Goal: Navigation & Orientation: Find specific page/section

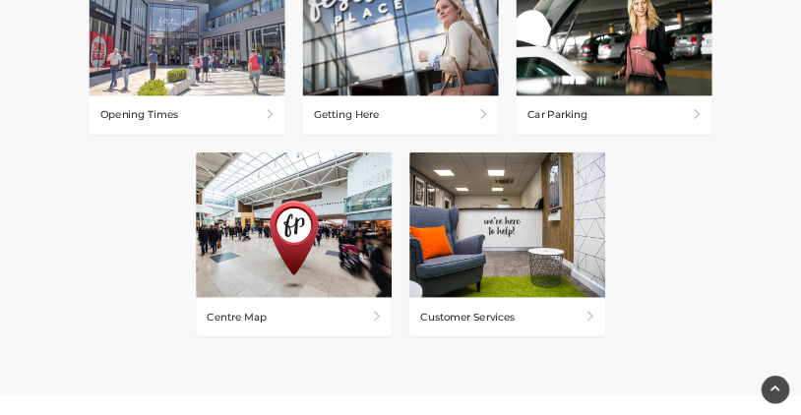
scroll to position [1082, 0]
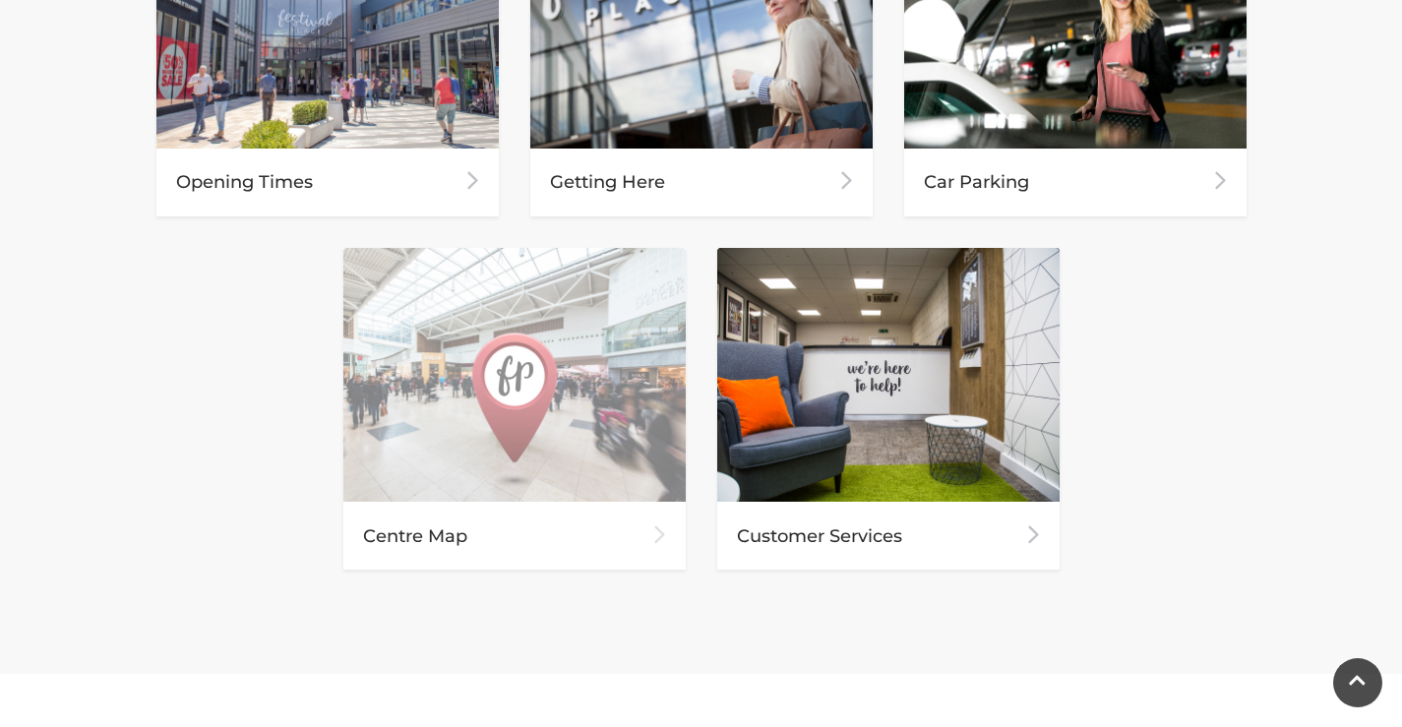
click at [494, 382] on img at bounding box center [514, 375] width 342 height 255
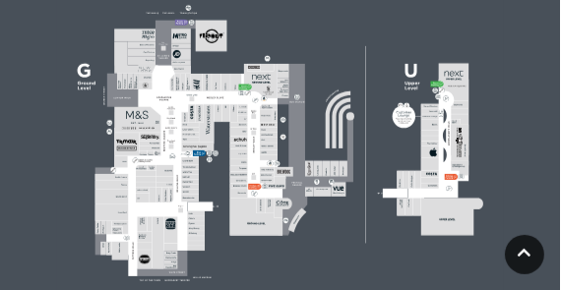
scroll to position [738, 0]
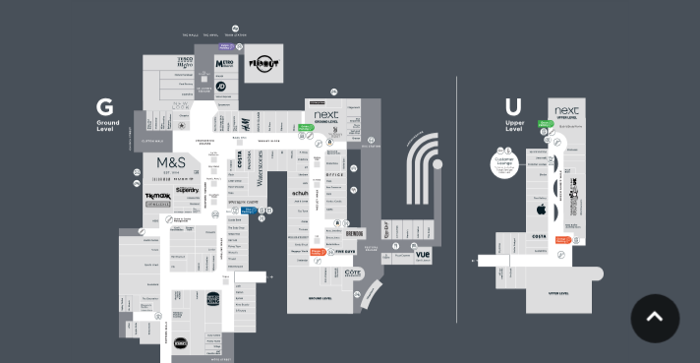
drag, startPoint x: 356, startPoint y: 316, endPoint x: 350, endPoint y: 208, distance: 108.4
click at [350, 208] on rect at bounding box center [350, 197] width 559 height 394
drag, startPoint x: 354, startPoint y: 208, endPoint x: 366, endPoint y: 132, distance: 76.7
click at [366, 132] on icon at bounding box center [350, 197] width 700 height 394
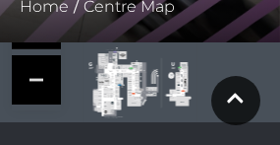
scroll to position [474, 0]
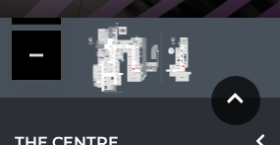
click at [125, 59] on rect at bounding box center [140, 58] width 113 height 80
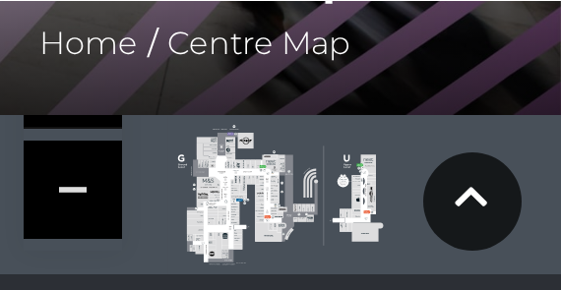
scroll to position [435, 0]
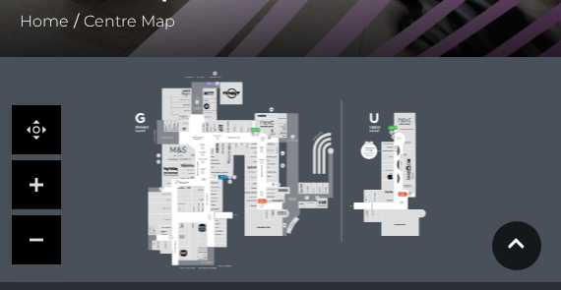
click at [41, 179] on link at bounding box center [36, 184] width 49 height 49
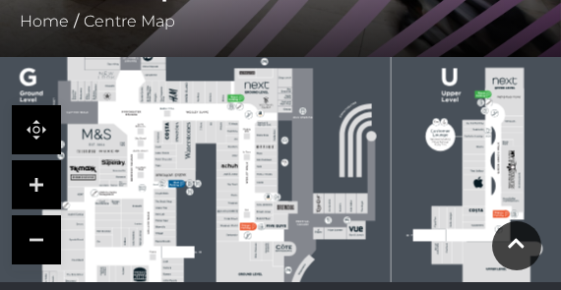
click at [41, 177] on link at bounding box center [36, 184] width 49 height 49
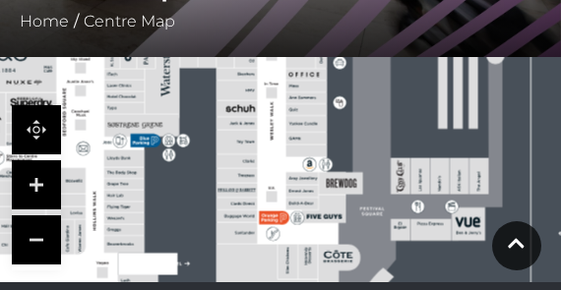
drag, startPoint x: 300, startPoint y: 186, endPoint x: 352, endPoint y: 127, distance: 78.8
click at [352, 127] on icon at bounding box center [332, 116] width 1298 height 730
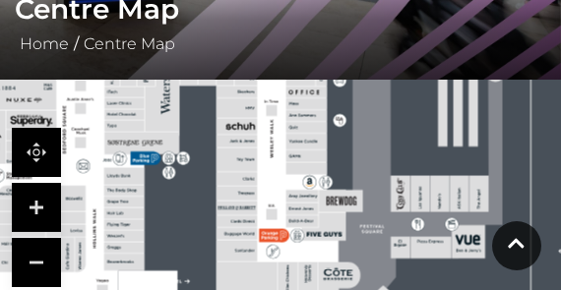
scroll to position [395, 0]
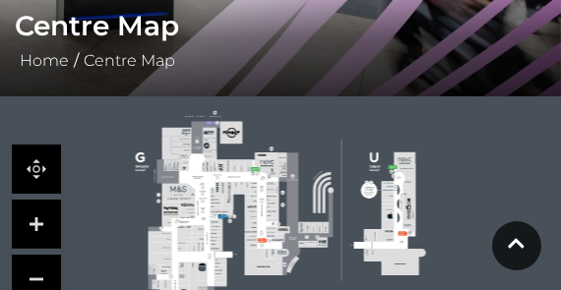
click at [34, 271] on link at bounding box center [36, 279] width 49 height 49
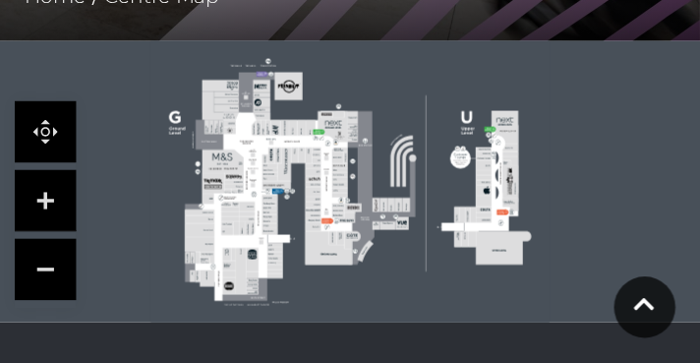
scroll to position [474, 0]
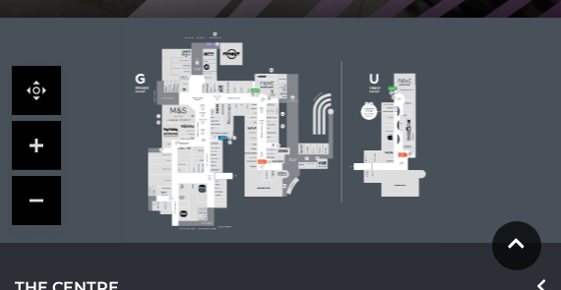
click at [41, 139] on link at bounding box center [36, 145] width 49 height 49
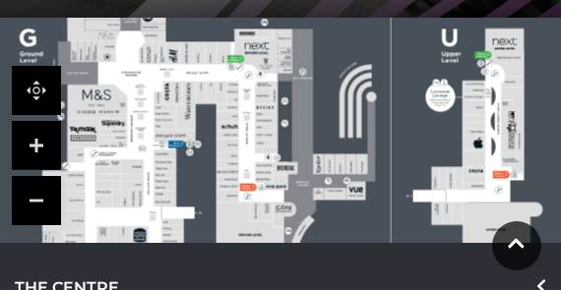
click at [41, 139] on link at bounding box center [36, 145] width 49 height 49
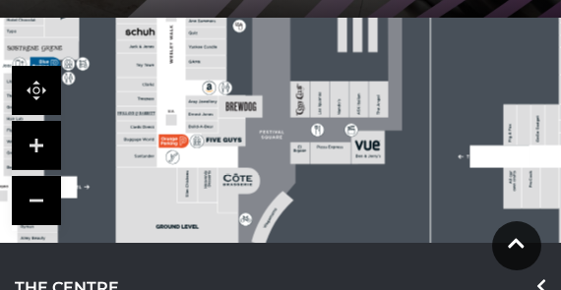
drag, startPoint x: 461, startPoint y: 170, endPoint x: 458, endPoint y: 88, distance: 82.7
click at [458, 88] on rect at bounding box center [232, 39] width 1035 height 730
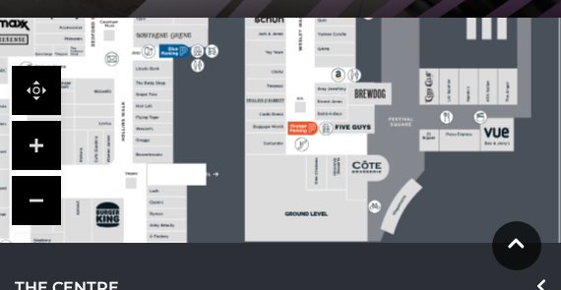
drag, startPoint x: 146, startPoint y: 142, endPoint x: 225, endPoint y: 121, distance: 82.3
click at [225, 121] on rect at bounding box center [361, 27] width 1035 height 730
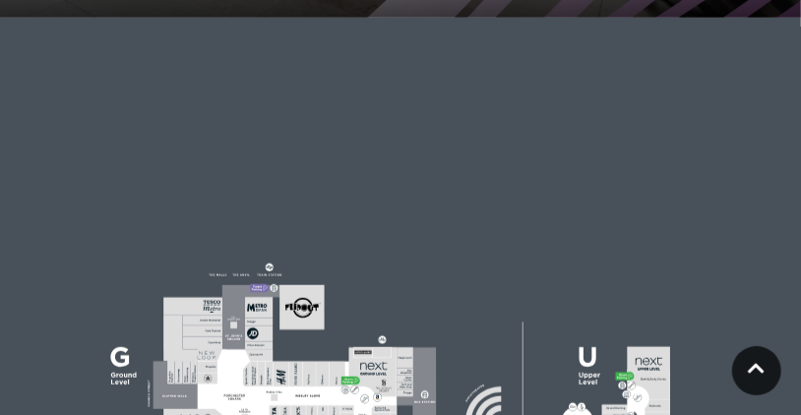
drag, startPoint x: 356, startPoint y: 273, endPoint x: 340, endPoint y: 118, distance: 155.3
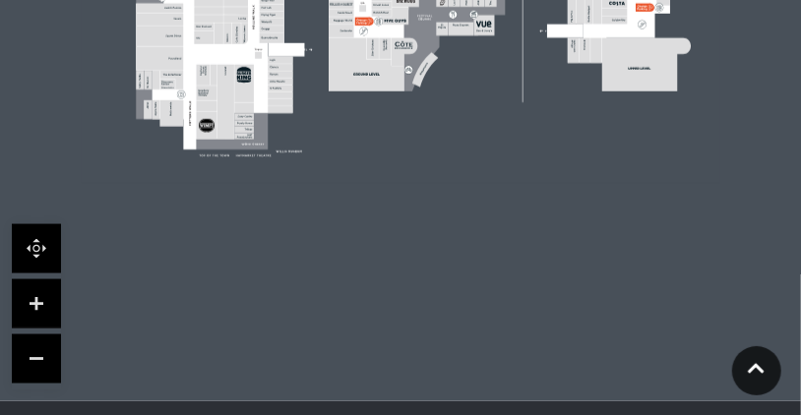
scroll to position [980, 0]
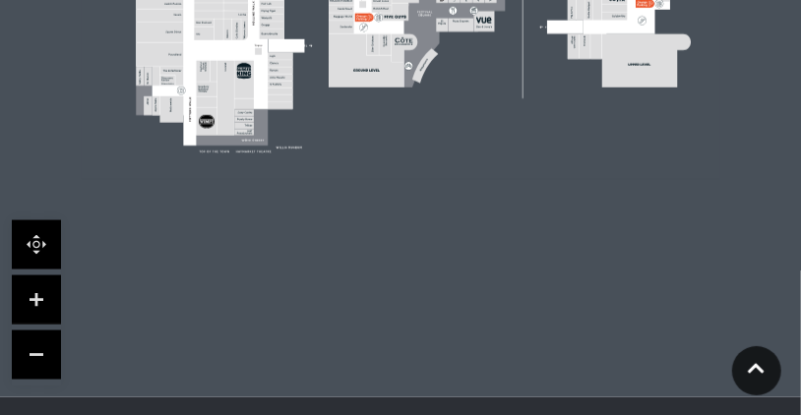
click at [36, 303] on link at bounding box center [36, 299] width 49 height 49
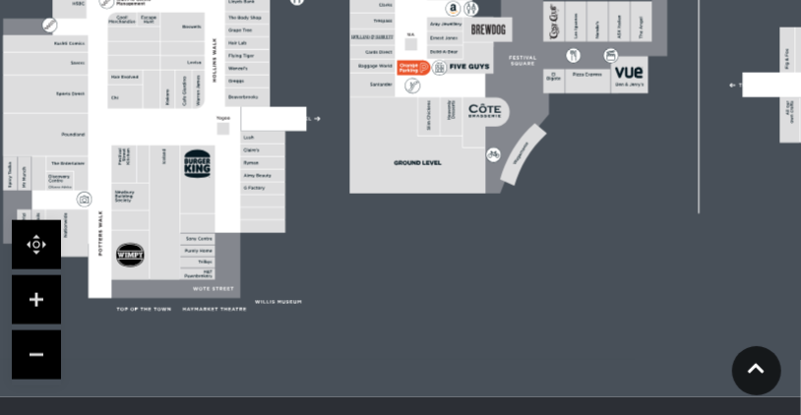
drag, startPoint x: 325, startPoint y: 202, endPoint x: 415, endPoint y: 340, distance: 165.6
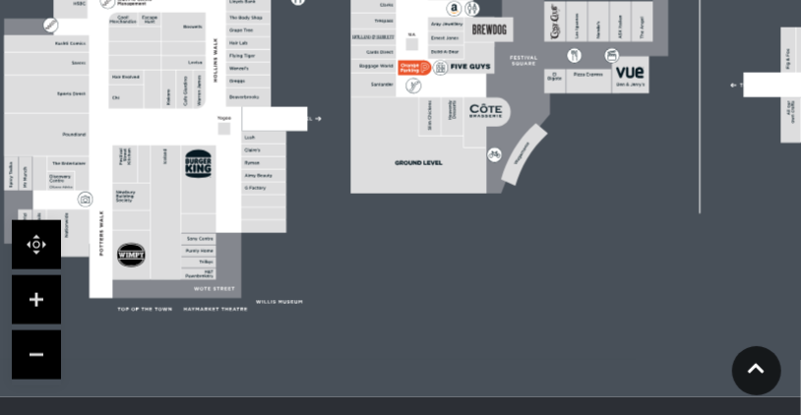
drag, startPoint x: 435, startPoint y: 180, endPoint x: 410, endPoint y: 260, distance: 83.4
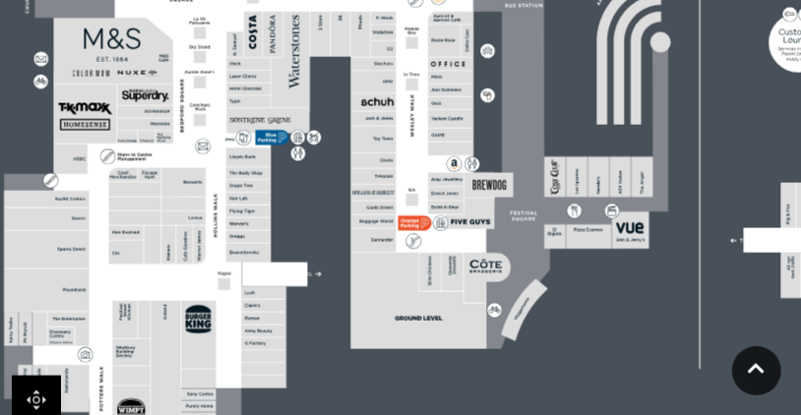
scroll to position [823, 0]
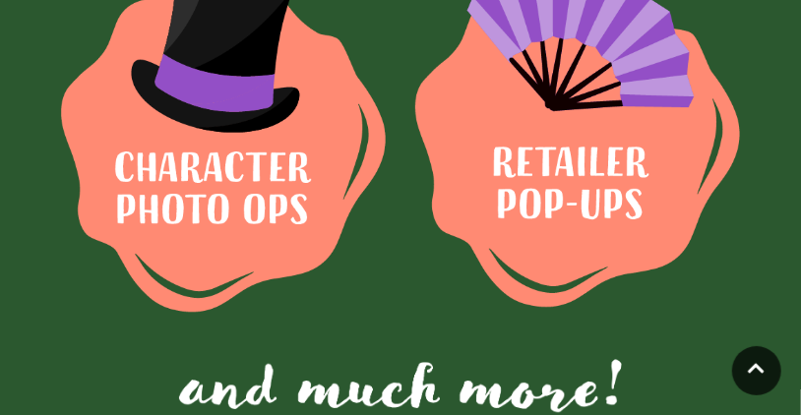
scroll to position [1630, 0]
